Goal: Transaction & Acquisition: Book appointment/travel/reservation

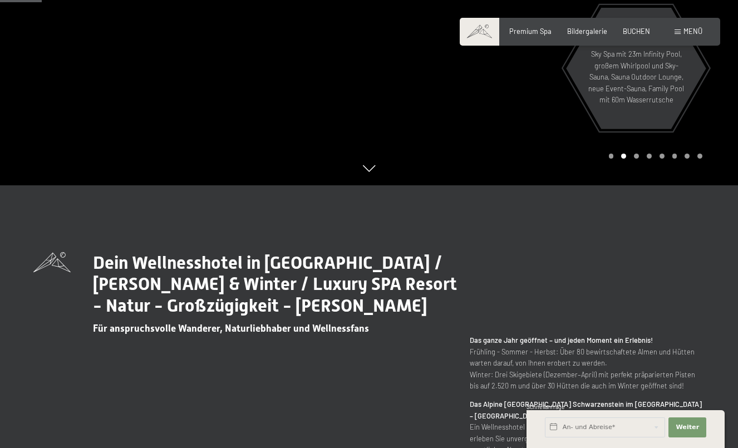
scroll to position [264, 0]
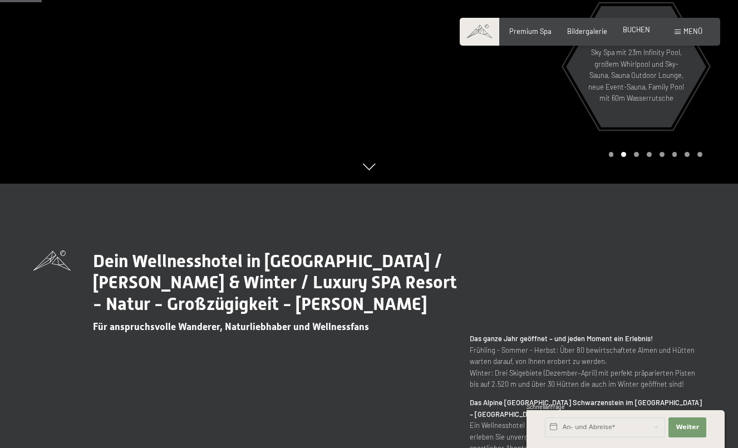
click at [640, 28] on span "BUCHEN" at bounding box center [636, 29] width 27 height 9
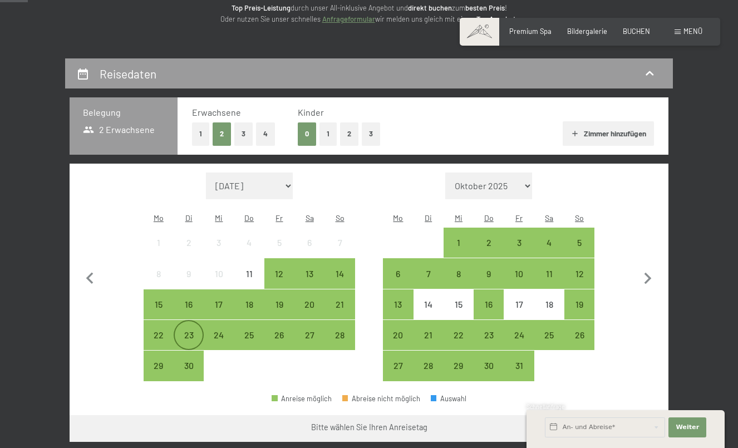
scroll to position [157, 0]
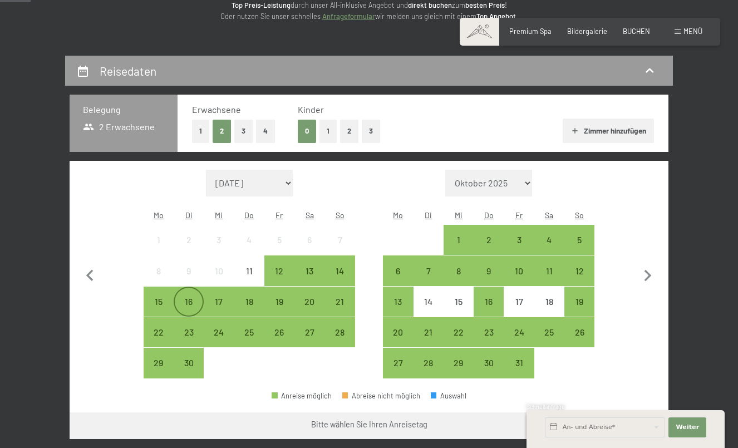
click at [191, 297] on div "16" at bounding box center [189, 311] width 28 height 28
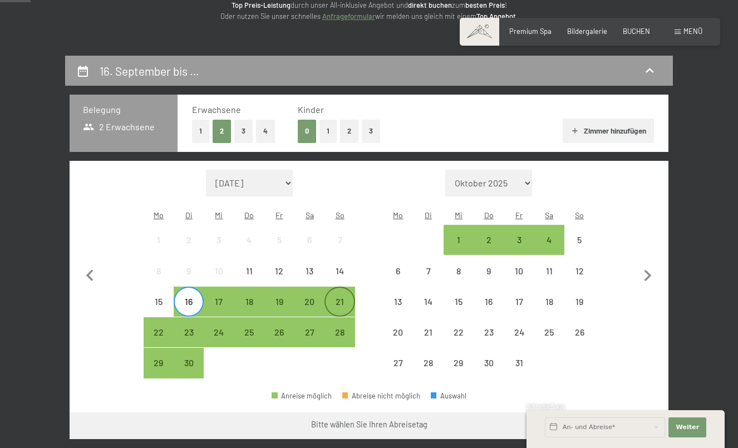
click at [342, 297] on div "21" at bounding box center [340, 311] width 28 height 28
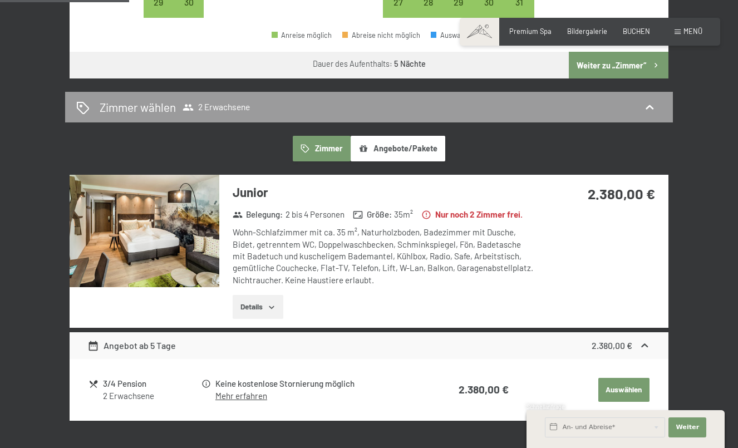
scroll to position [517, 0]
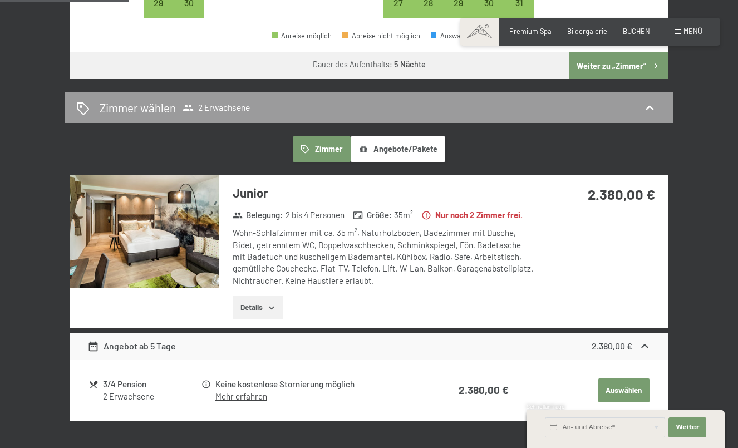
click at [270, 303] on icon "button" at bounding box center [271, 307] width 9 height 9
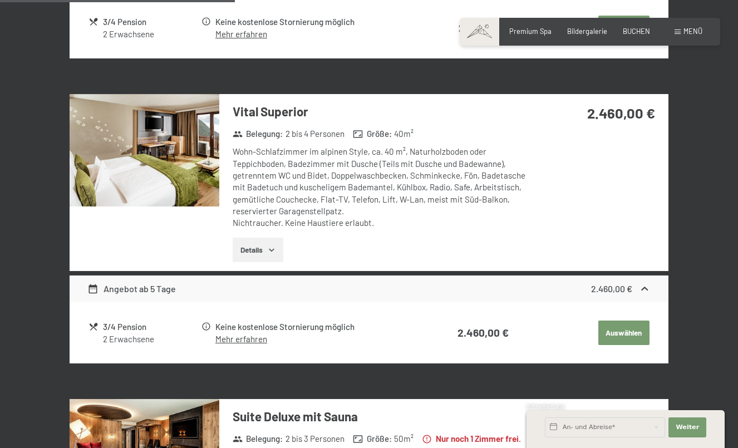
scroll to position [967, 0]
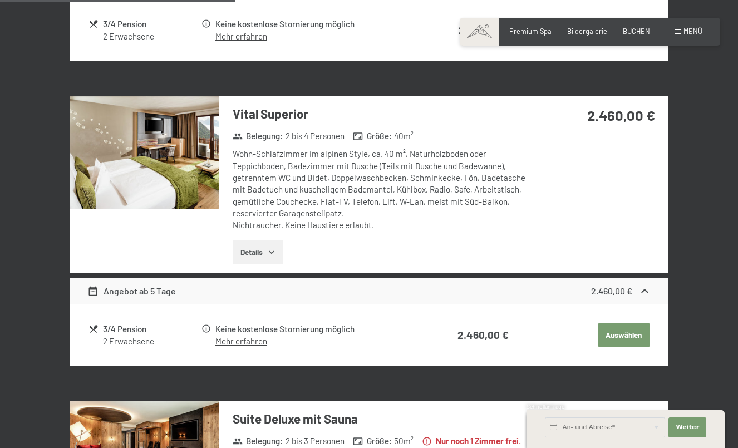
click at [257, 247] on button "Details" at bounding box center [258, 252] width 51 height 24
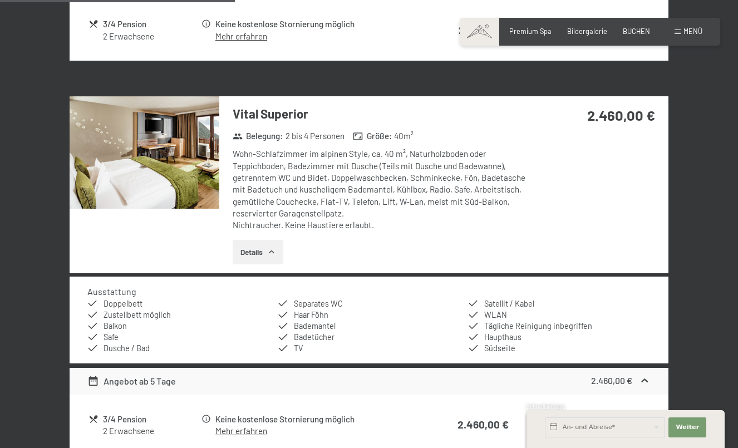
click at [174, 160] on img at bounding box center [145, 152] width 150 height 112
click at [0, 0] on button "button" at bounding box center [0, 0] width 0 height 0
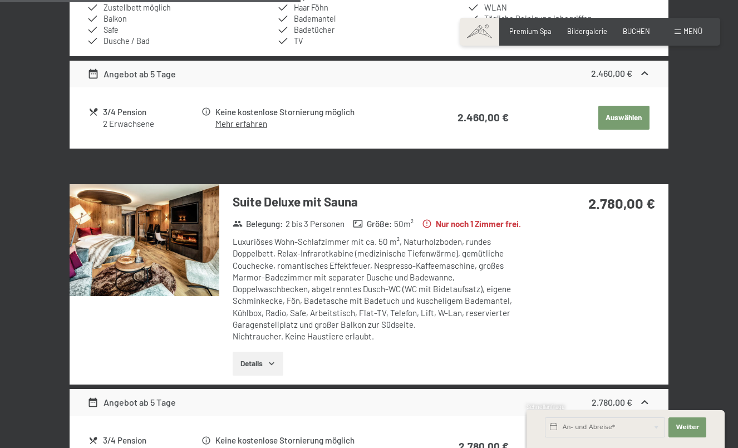
scroll to position [1276, 0]
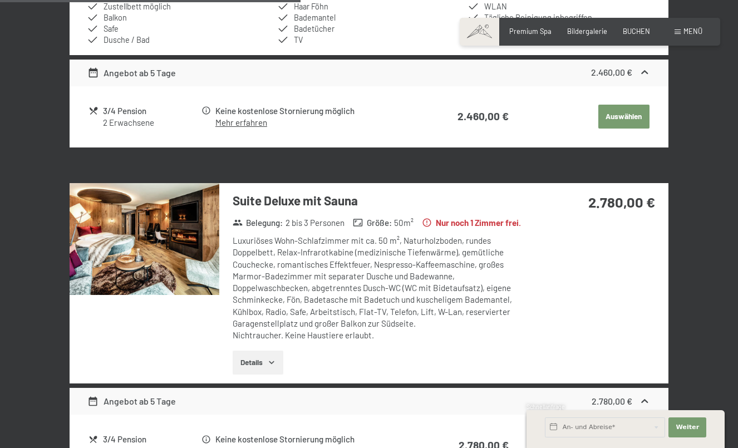
click at [183, 225] on img at bounding box center [145, 239] width 150 height 112
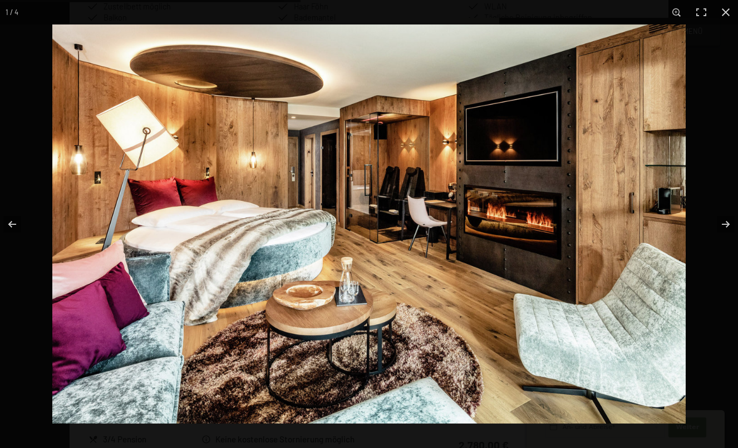
click at [656, 217] on img at bounding box center [368, 223] width 633 height 399
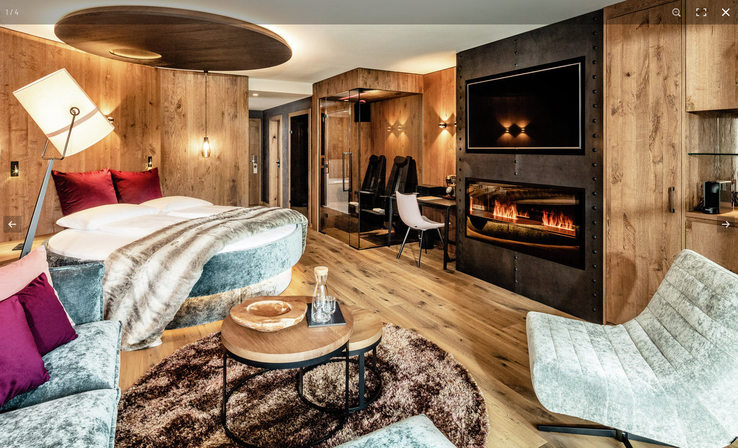
click at [722, 11] on button "button" at bounding box center [726, 12] width 24 height 24
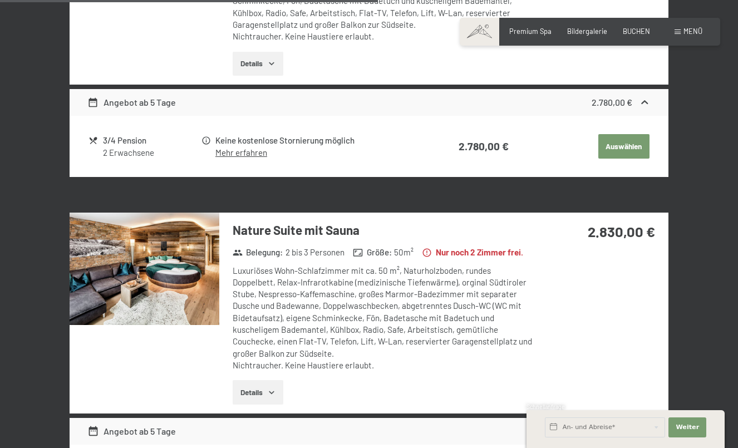
scroll to position [1605, 0]
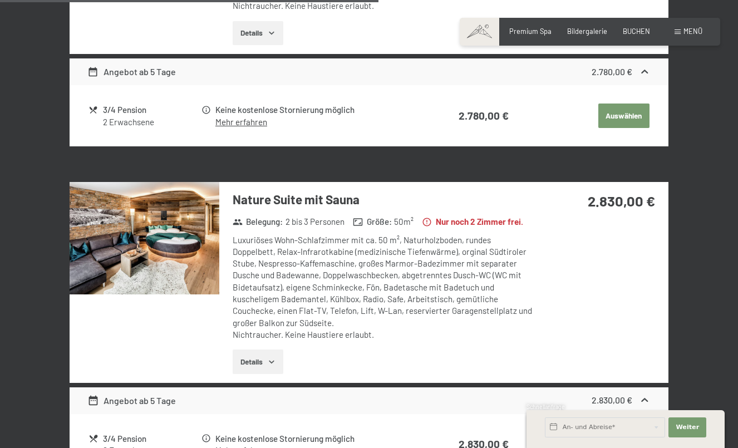
click at [183, 246] on img at bounding box center [145, 238] width 150 height 112
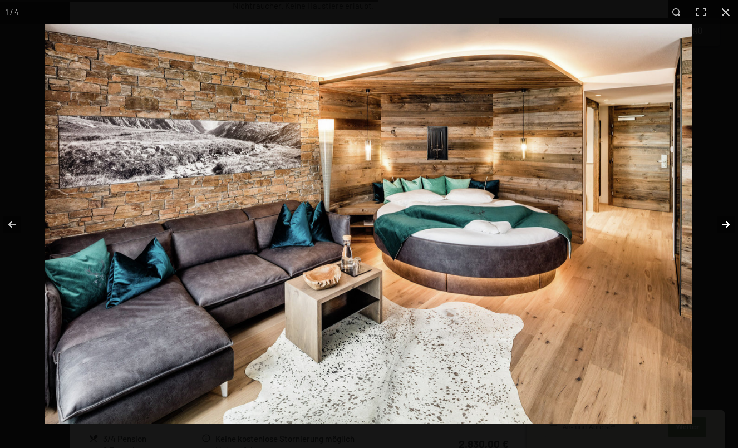
click at [729, 227] on button "button" at bounding box center [718, 224] width 39 height 56
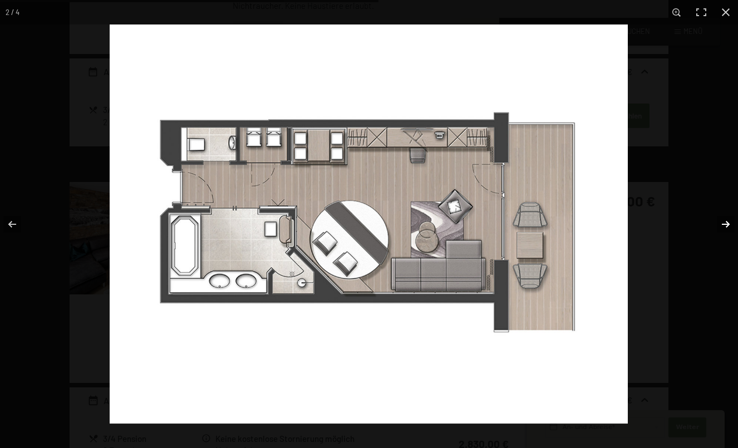
click at [729, 227] on button "button" at bounding box center [718, 224] width 39 height 56
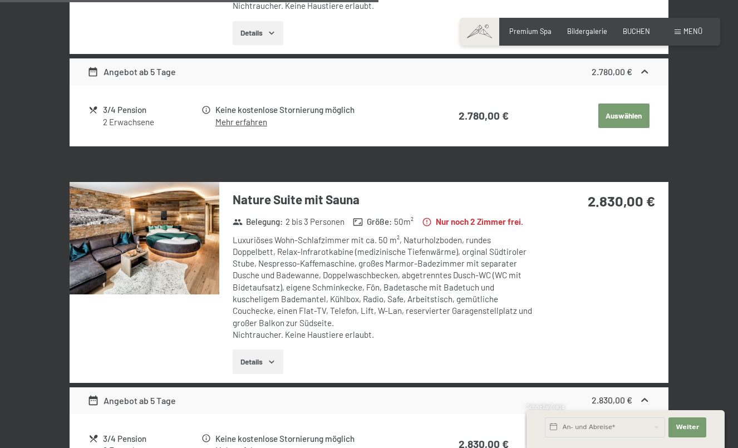
click at [0, 0] on button "button" at bounding box center [0, 0] width 0 height 0
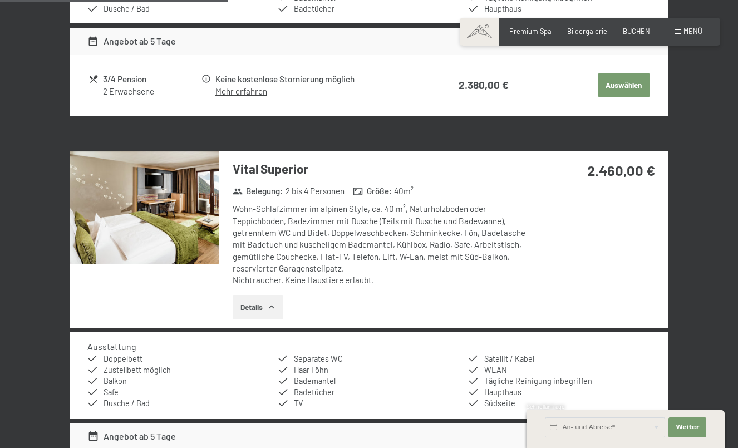
scroll to position [979, 1]
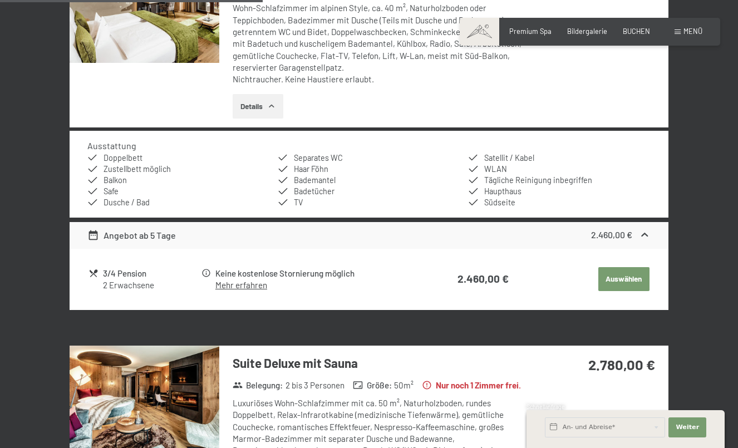
click at [616, 268] on button "Auswählen" at bounding box center [623, 279] width 51 height 24
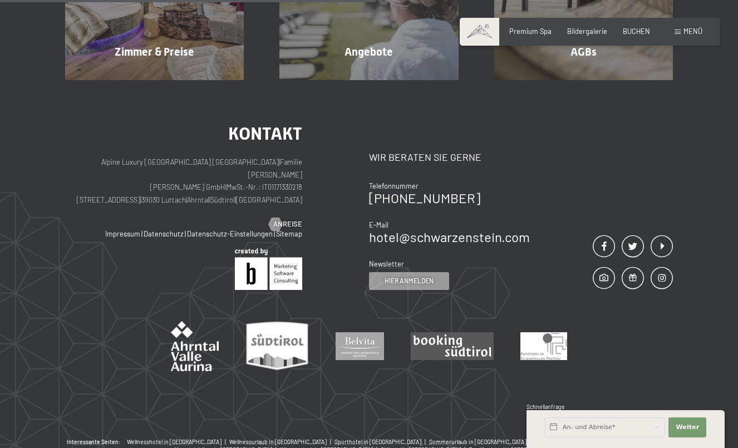
scroll to position [212, 0]
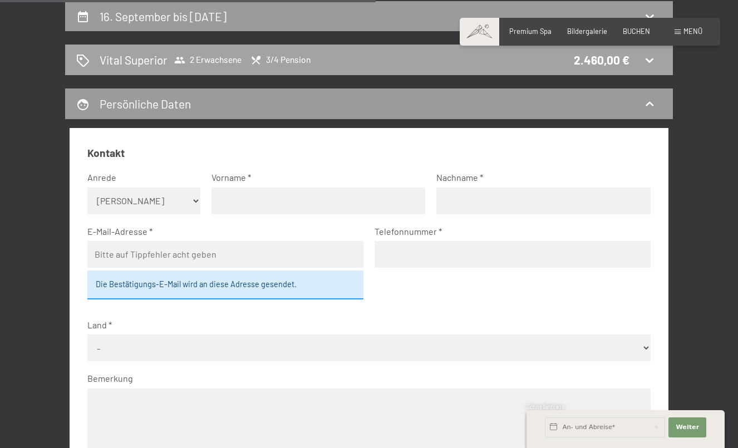
click at [510, 60] on div "Vital Superior 2 Erwachsene 3/4 Pension 2.460,00 €" at bounding box center [369, 60] width 586 height 16
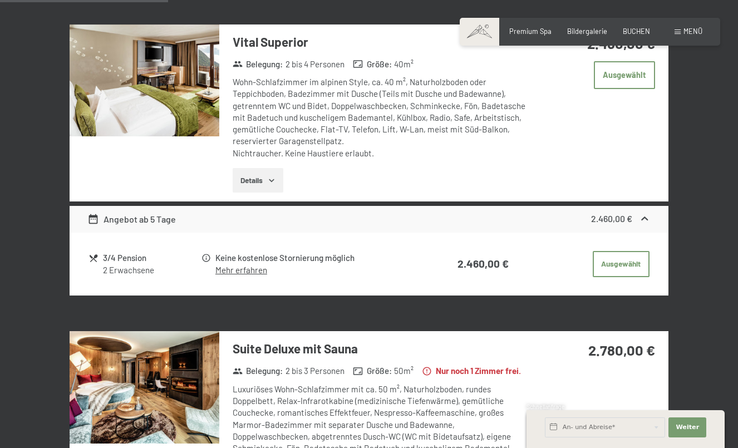
scroll to position [572, 0]
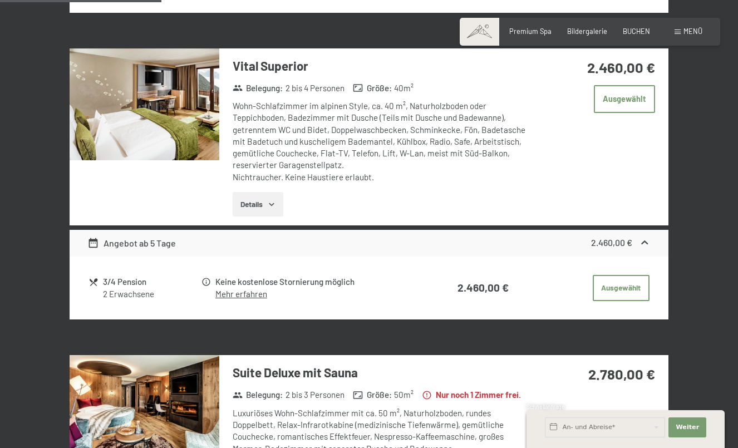
click at [278, 215] on button "Details" at bounding box center [258, 204] width 51 height 24
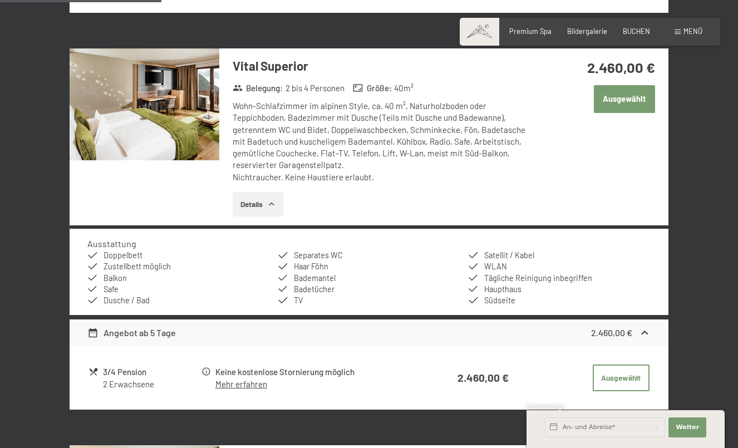
click at [620, 111] on button "Ausgewählt" at bounding box center [624, 99] width 61 height 28
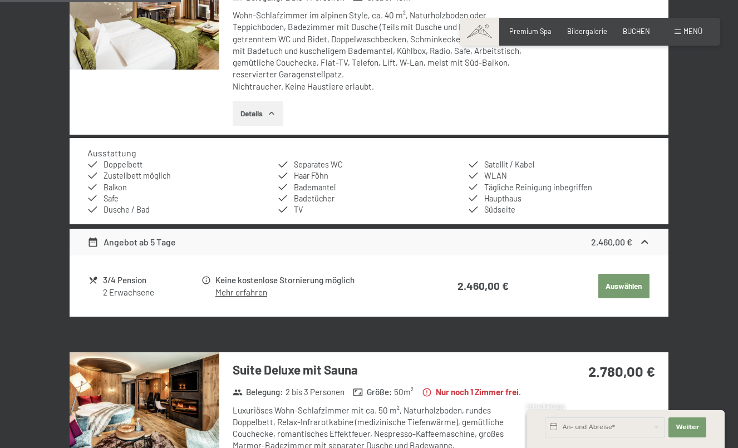
click at [635, 298] on button "Auswählen" at bounding box center [623, 286] width 51 height 24
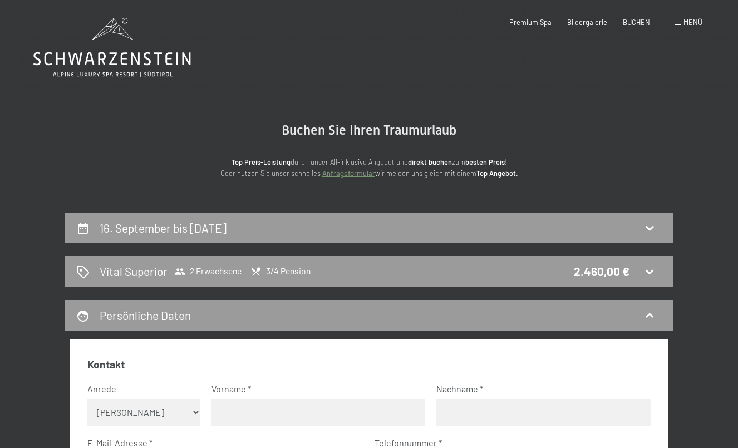
scroll to position [0, 0]
click at [653, 264] on div "Vital Superior 2 Erwachsene 3/4 Pension 2.460,00 €" at bounding box center [369, 271] width 586 height 16
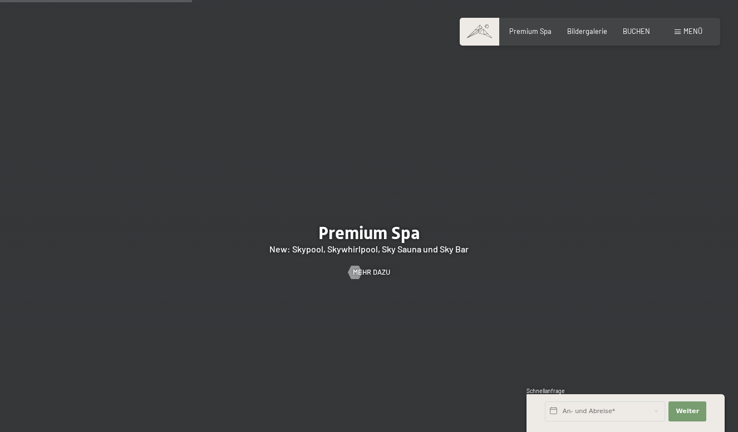
scroll to position [1215, 0]
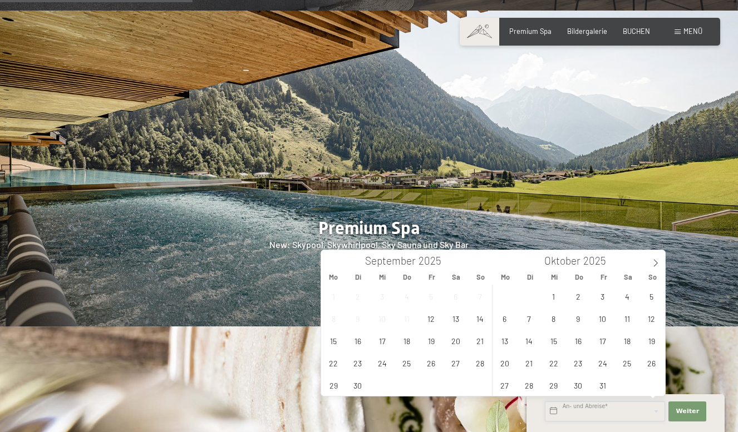
click at [602, 404] on input "text" at bounding box center [605, 412] width 120 height 20
click at [364, 340] on span "16" at bounding box center [358, 341] width 22 height 22
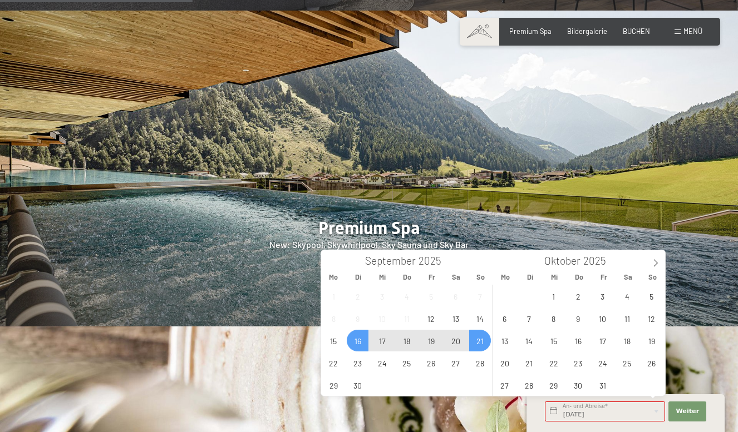
click at [479, 347] on span "21" at bounding box center [480, 341] width 22 height 22
type input "Di. 16.09.2025 - So. 21.09.2025"
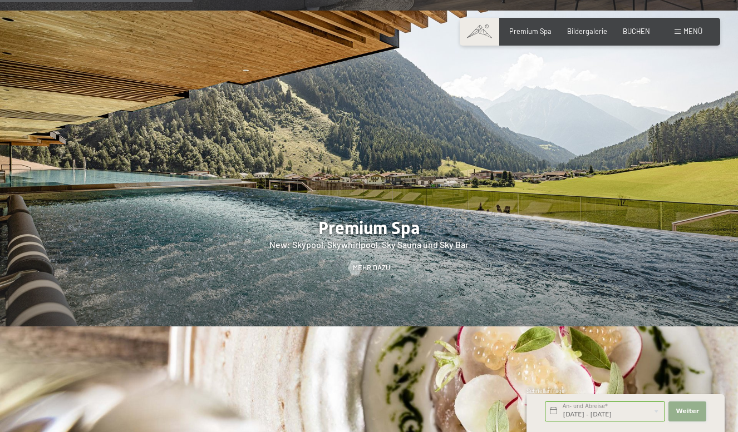
click at [687, 410] on span "Weiter" at bounding box center [687, 411] width 23 height 9
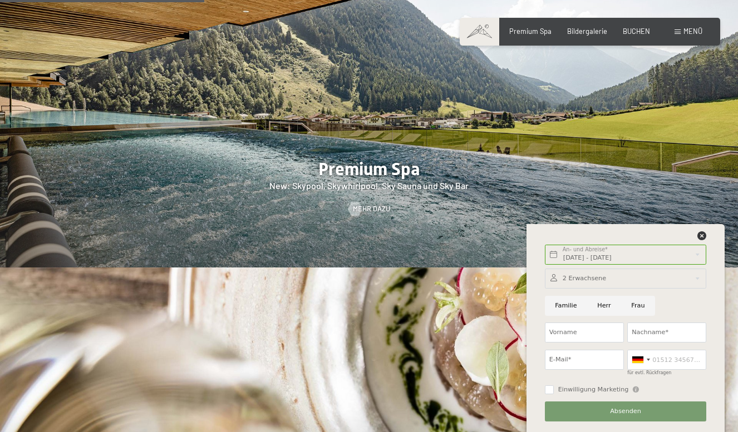
scroll to position [1295, 0]
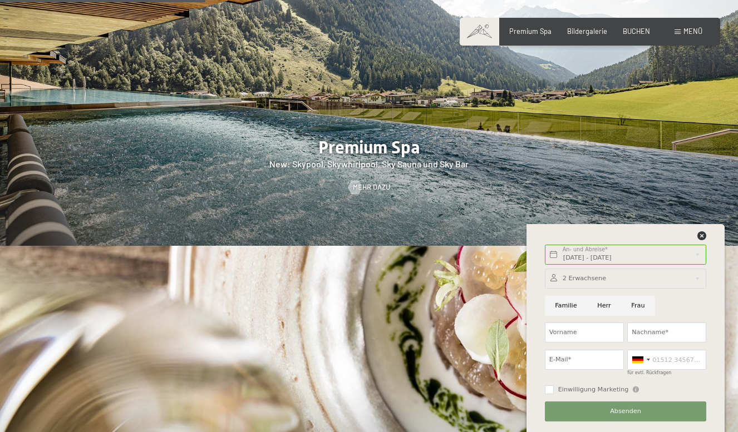
click at [638, 309] on input "Frau" at bounding box center [638, 306] width 34 height 20
radio input "true"
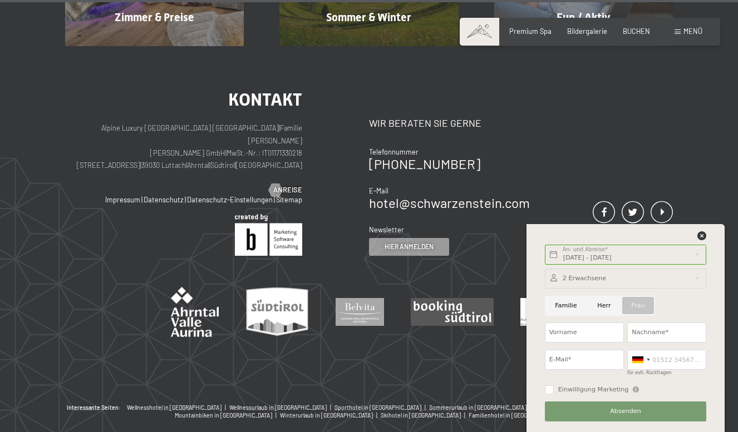
scroll to position [4249, 0]
type input "Daniela"
type input "Nürnberger"
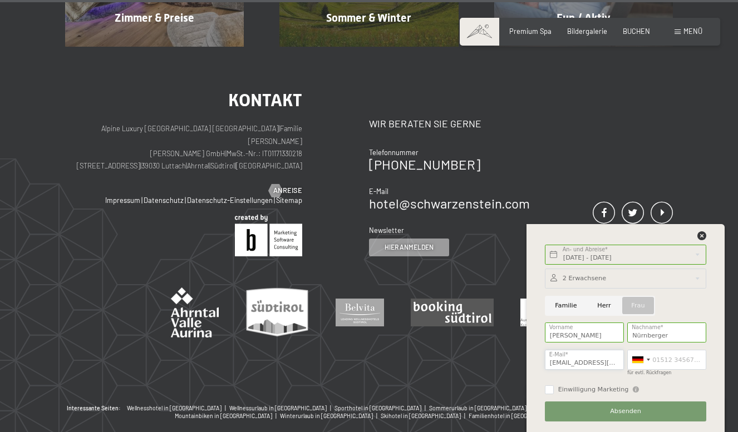
type input "nuernberger.dani3@gmail.com"
type input "015233851489"
click at [549, 387] on input "Einwilligung Marketing" at bounding box center [549, 390] width 9 height 9
click at [550, 390] on input "Einwilligung Marketing" at bounding box center [549, 390] width 9 height 9
checkbox input "false"
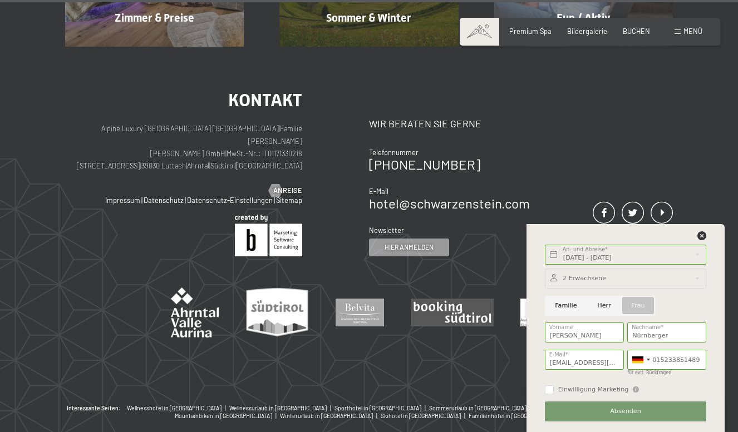
click at [575, 412] on button "Absenden" at bounding box center [625, 412] width 161 height 20
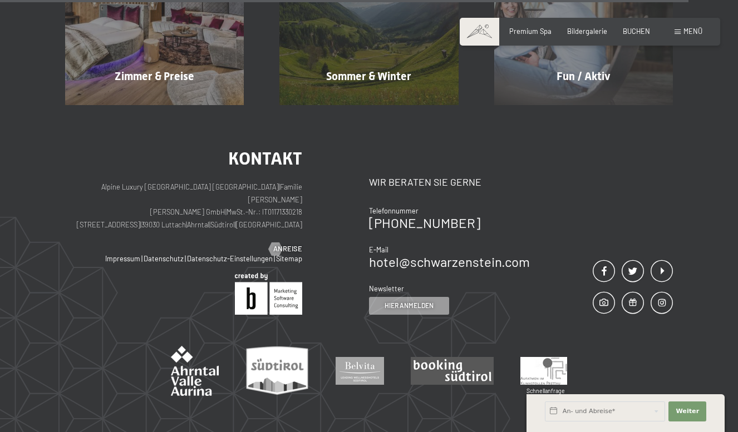
scroll to position [812, 0]
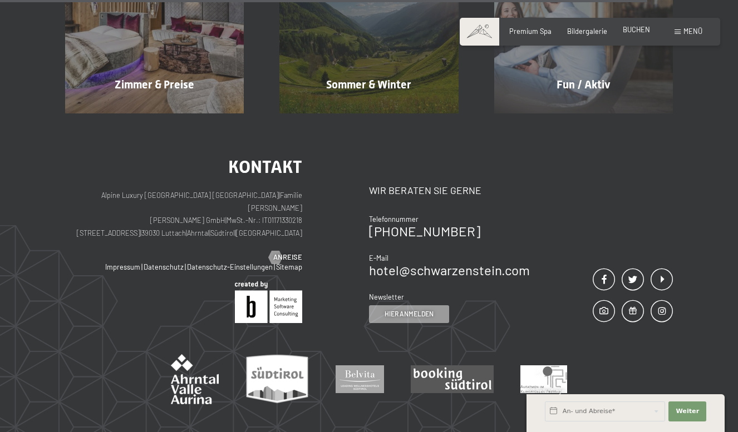
click at [627, 30] on span "BUCHEN" at bounding box center [636, 29] width 27 height 9
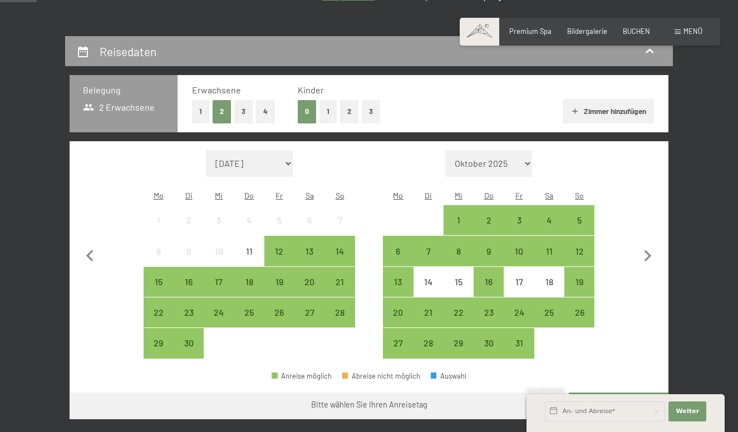
scroll to position [191, 0]
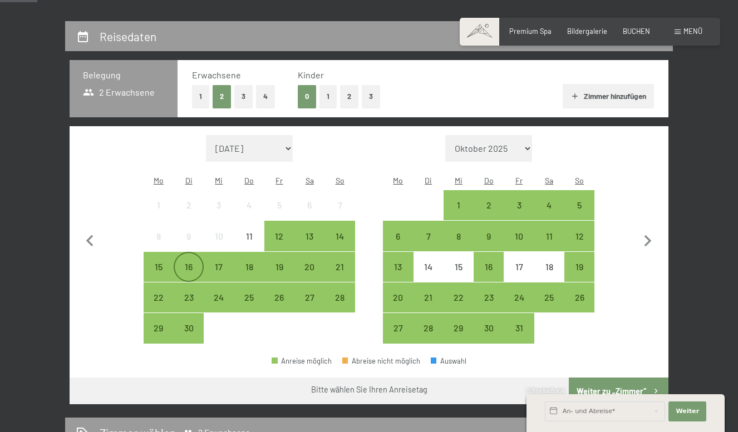
click at [196, 253] on div "16" at bounding box center [189, 267] width 28 height 28
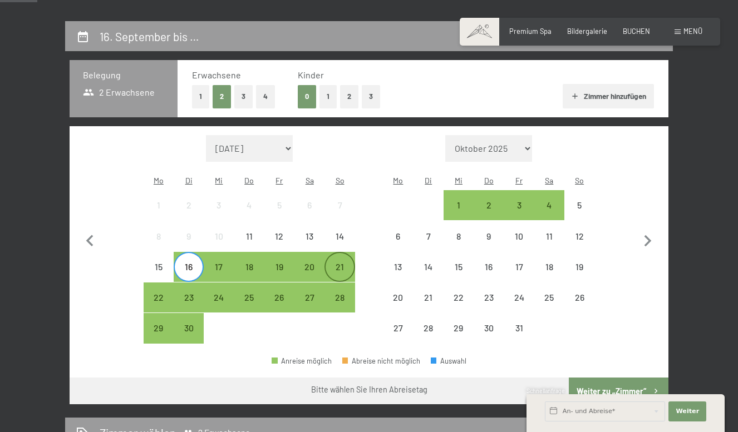
click at [348, 263] on div "21" at bounding box center [340, 277] width 28 height 28
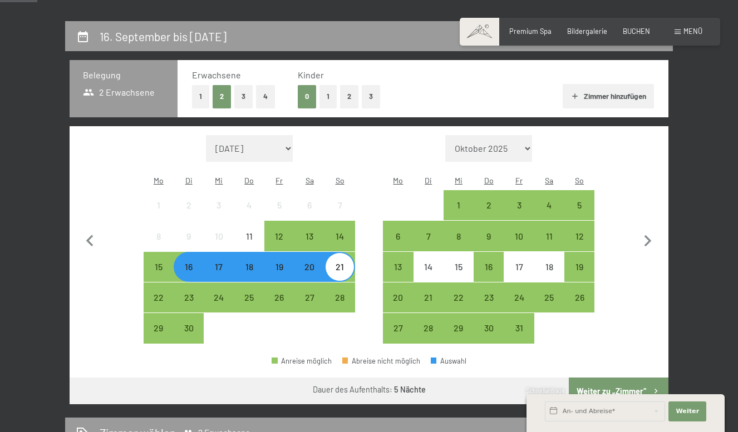
click at [597, 378] on button "Weiter zu „Zimmer“" at bounding box center [619, 391] width 100 height 27
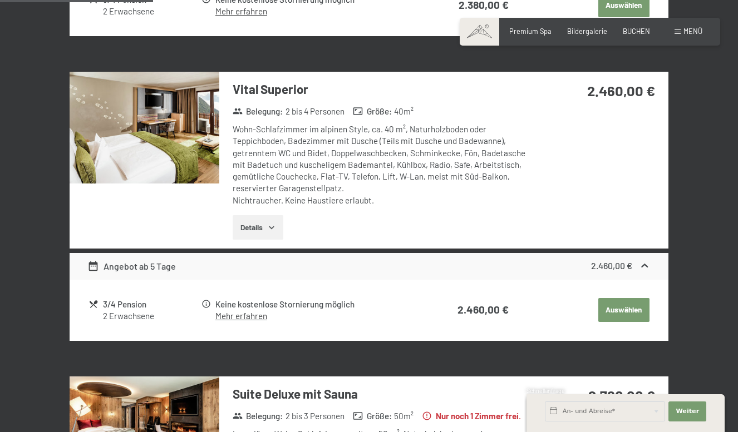
scroll to position [543, 0]
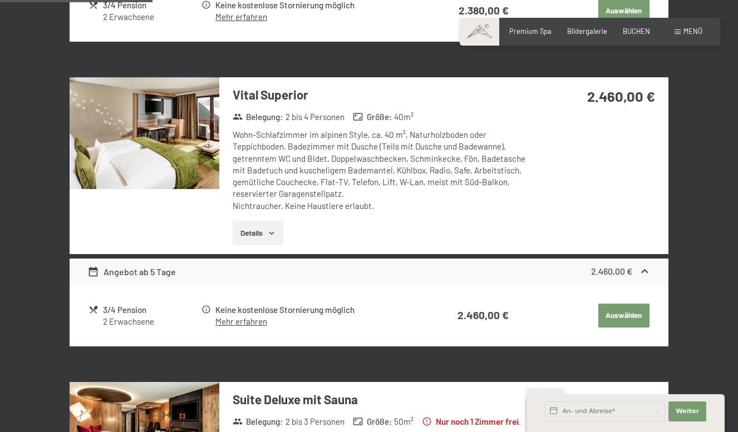
click at [266, 243] on span "Einwilligung Marketing*" at bounding box center [307, 248] width 92 height 11
click at [255, 243] on input "Einwilligung Marketing*" at bounding box center [249, 248] width 11 height 11
checkbox input "false"
click at [263, 234] on button "Details" at bounding box center [258, 233] width 51 height 24
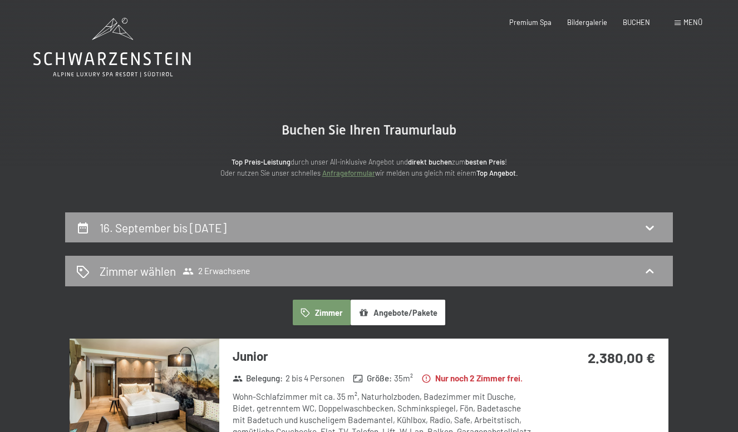
scroll to position [0, 0]
